Goal: Information Seeking & Learning: Find specific fact

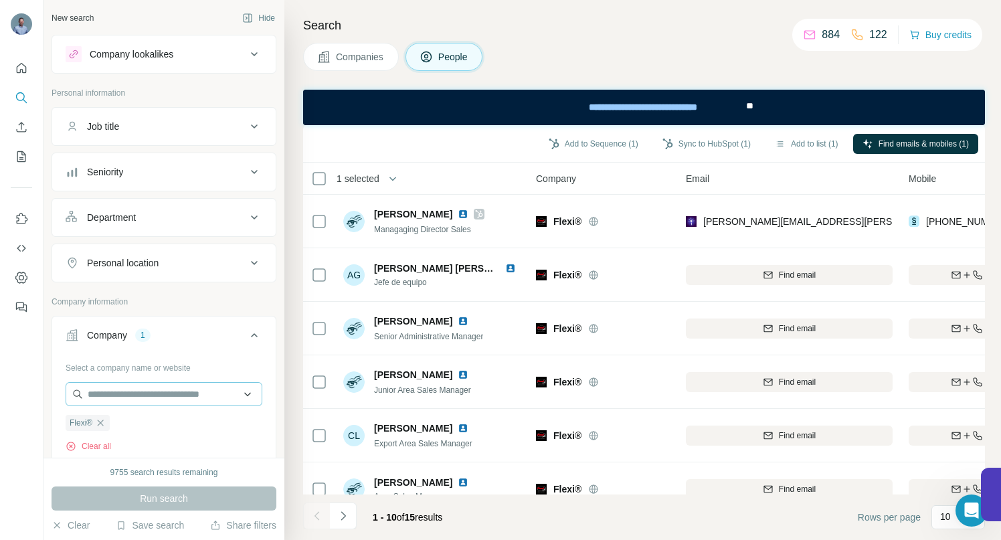
scroll to position [198, 0]
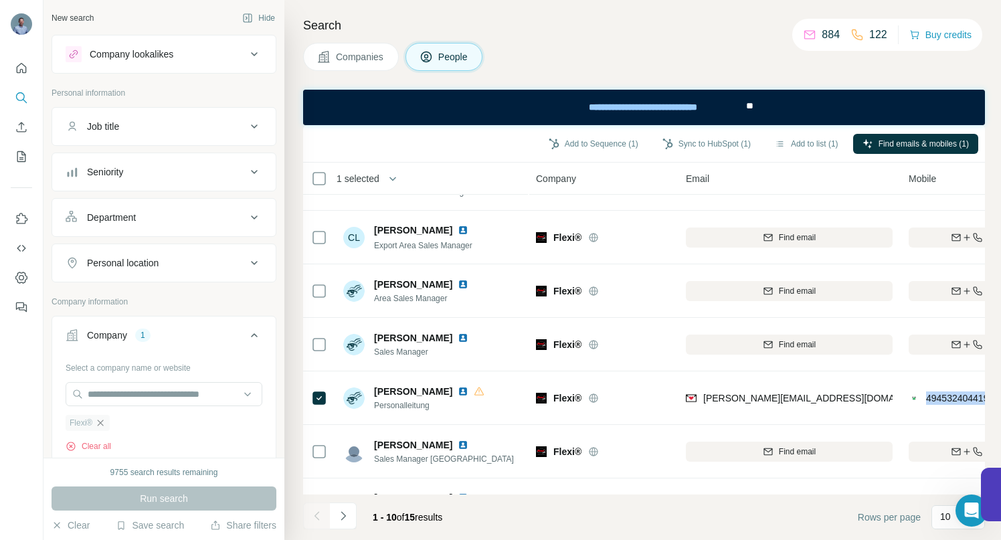
click at [98, 421] on icon "button" at bounding box center [101, 422] width 6 height 6
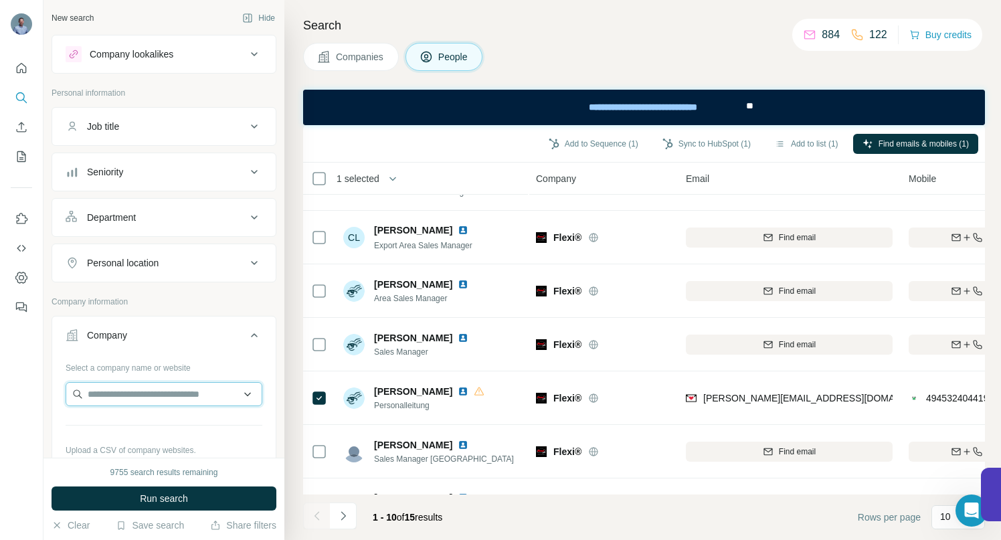
click at [106, 399] on input "text" at bounding box center [164, 394] width 197 height 24
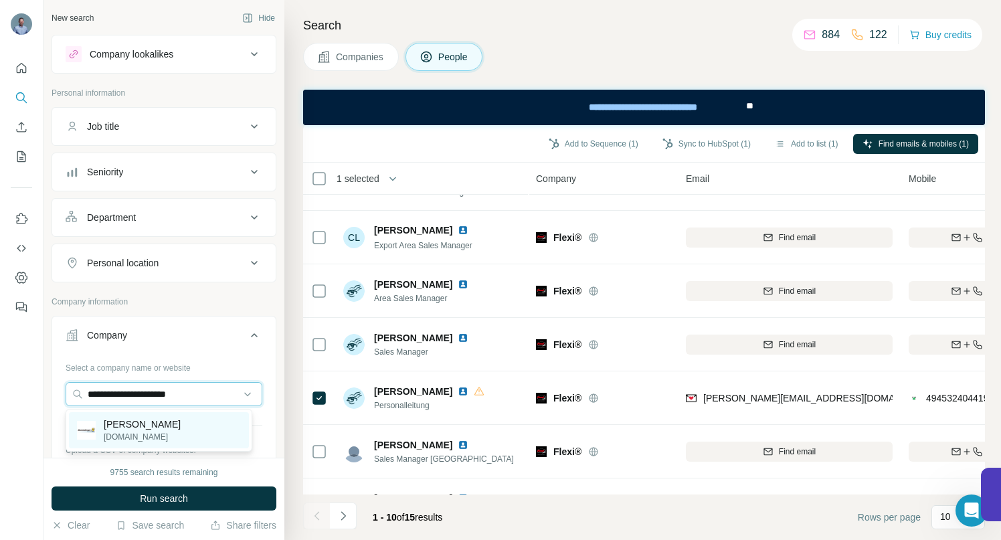
type input "**********"
click at [154, 426] on p "[PERSON_NAME]" at bounding box center [142, 423] width 77 height 13
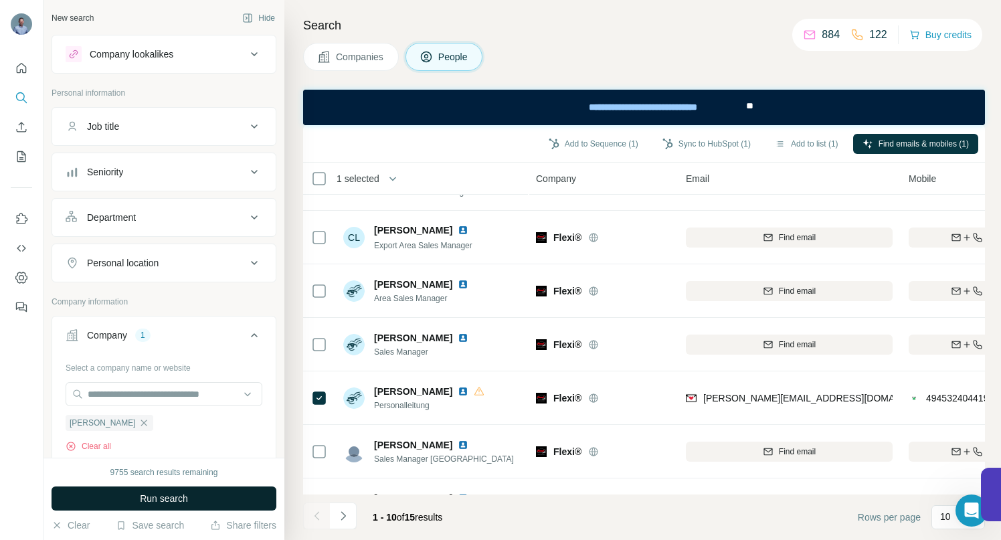
click at [161, 499] on span "Run search" at bounding box center [164, 498] width 48 height 13
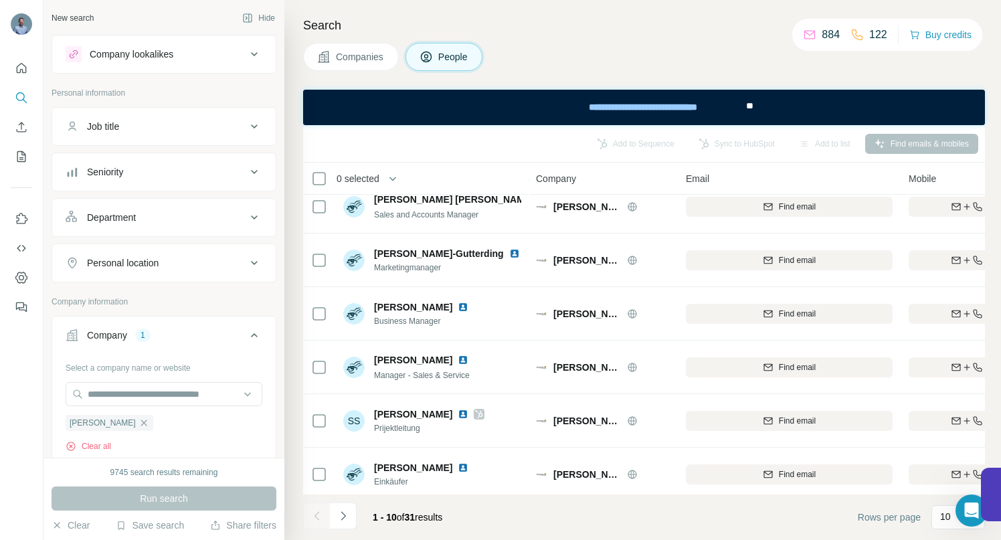
scroll to position [243, 0]
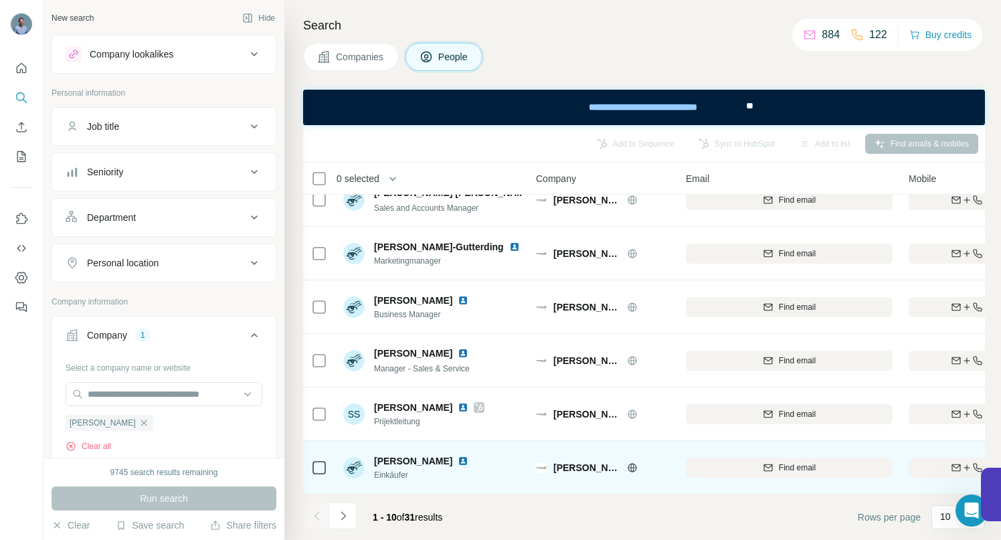
click at [460, 456] on img at bounding box center [463, 461] width 11 height 11
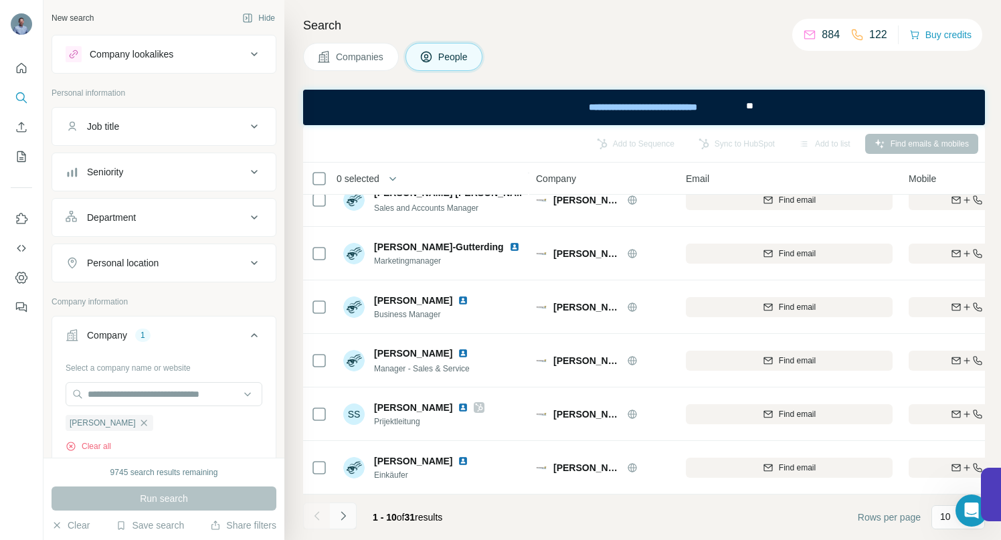
click at [344, 514] on icon "Navigate to next page" at bounding box center [343, 515] width 13 height 13
click at [347, 521] on icon "Navigate to next page" at bounding box center [343, 515] width 13 height 13
click at [345, 514] on icon "Navigate to next page" at bounding box center [343, 515] width 13 height 13
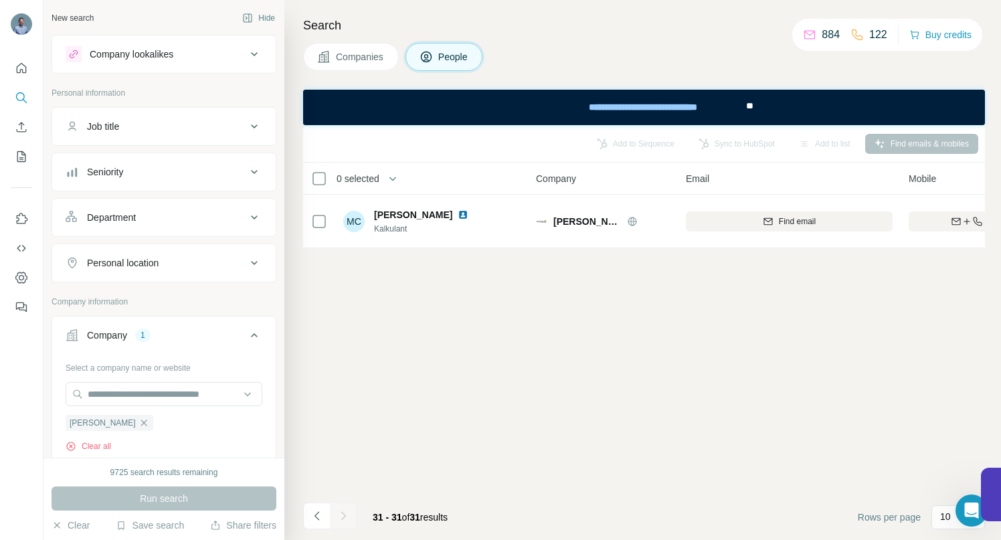
scroll to position [0, 0]
click at [317, 510] on icon "Navigate to previous page" at bounding box center [316, 515] width 13 height 13
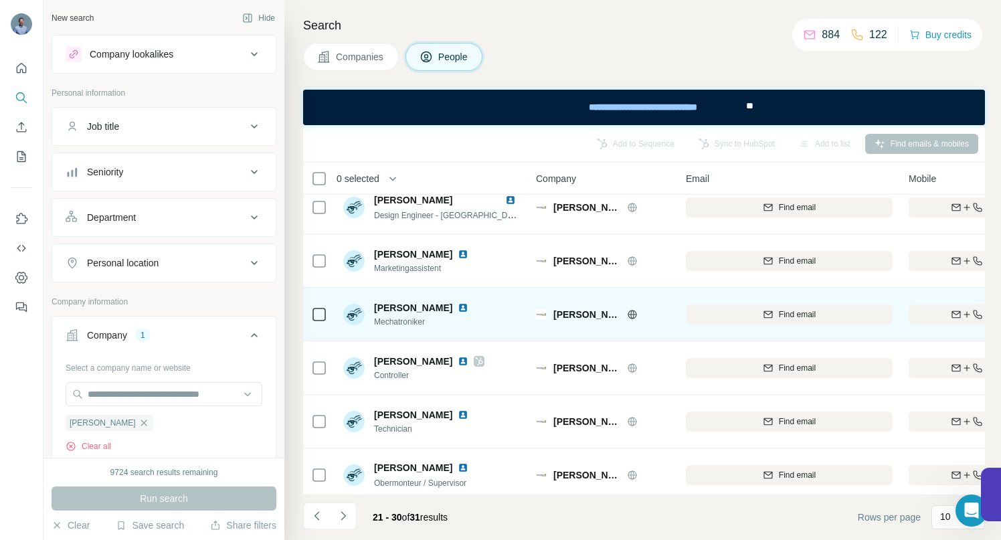
scroll to position [243, 0]
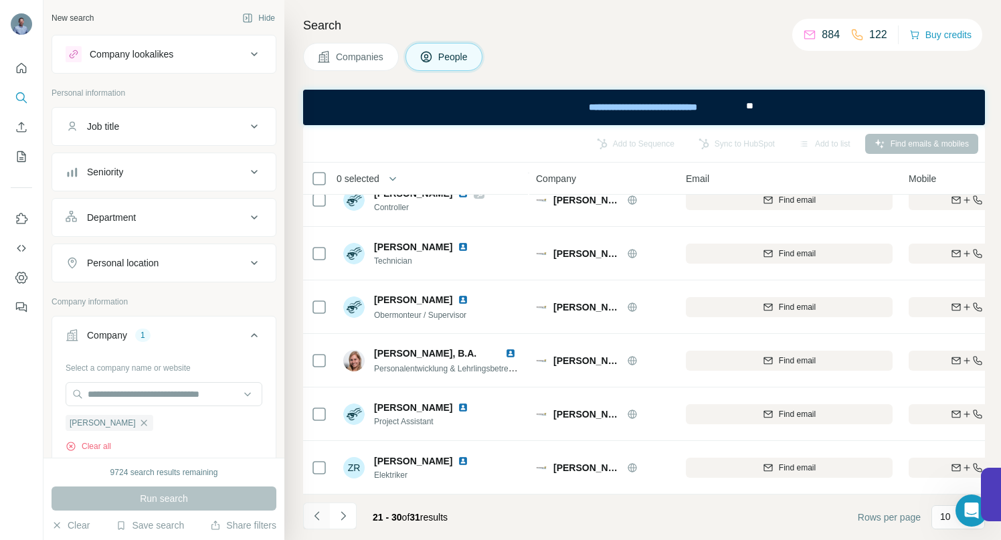
click at [317, 518] on icon "Navigate to previous page" at bounding box center [316, 515] width 5 height 9
click at [319, 521] on icon "Navigate to previous page" at bounding box center [316, 515] width 13 height 13
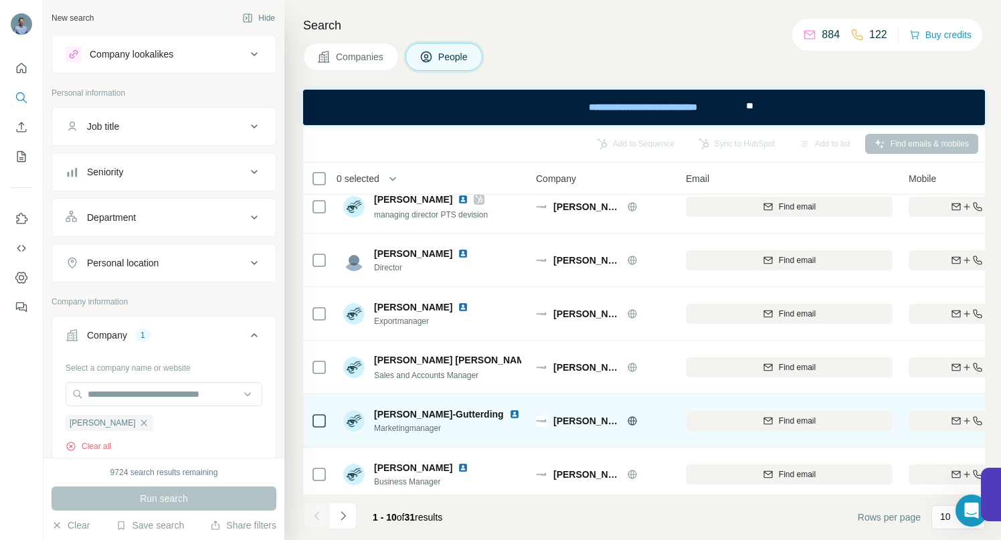
scroll to position [0, 0]
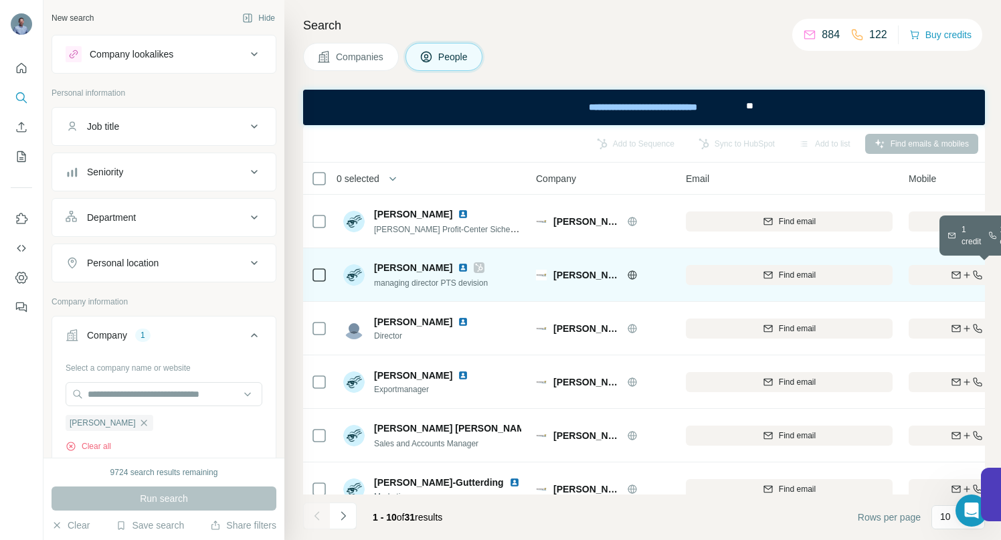
click at [935, 274] on div "Find both" at bounding box center [987, 275] width 156 height 12
